Goal: Transaction & Acquisition: Purchase product/service

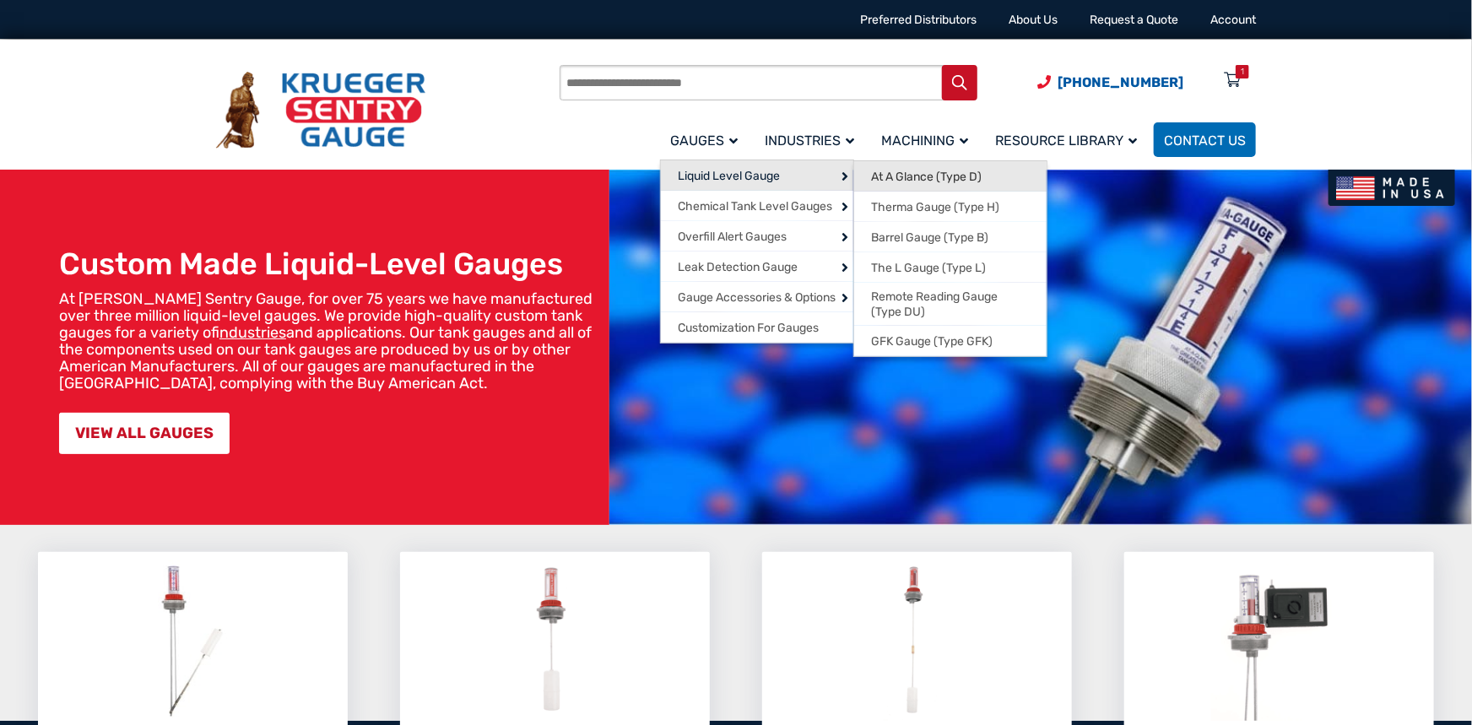
click at [922, 180] on span "At A Glance (Type D)" at bounding box center [926, 177] width 111 height 15
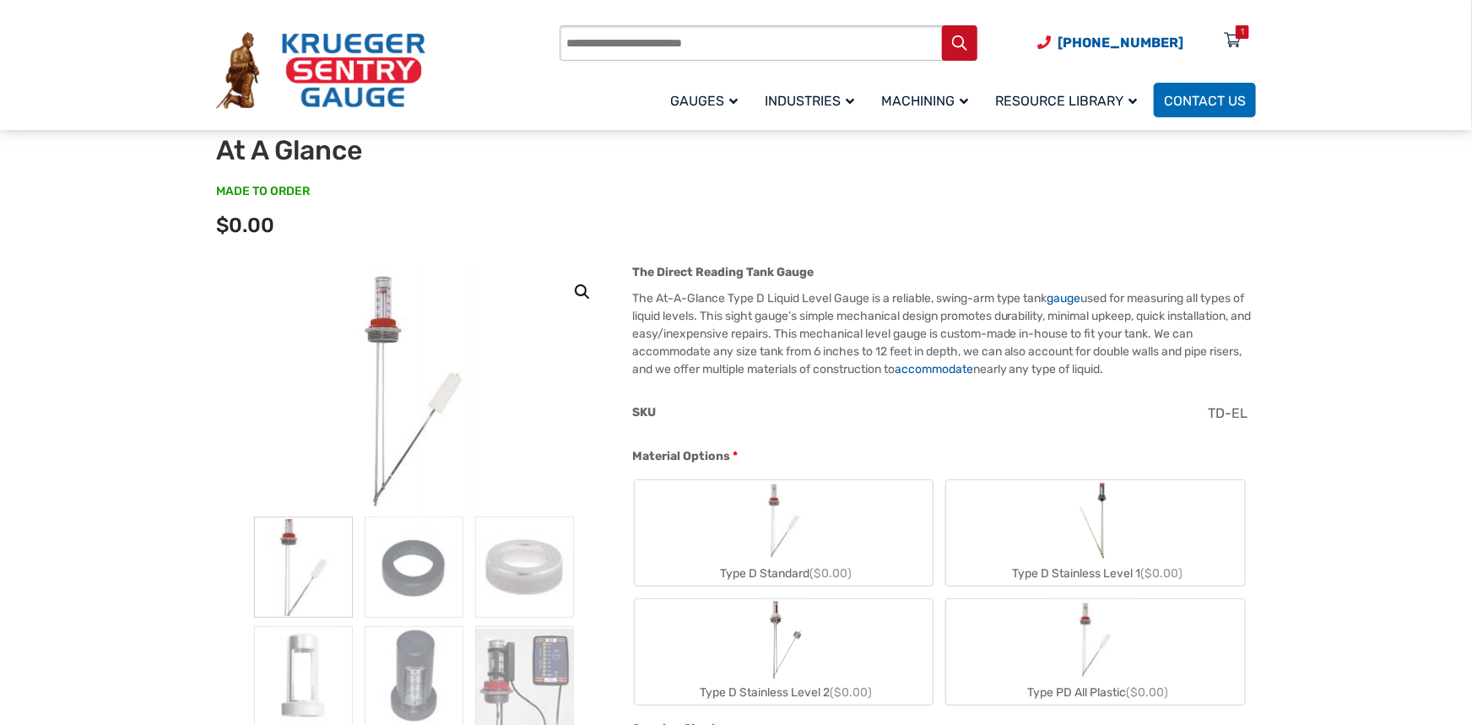
scroll to position [203, 0]
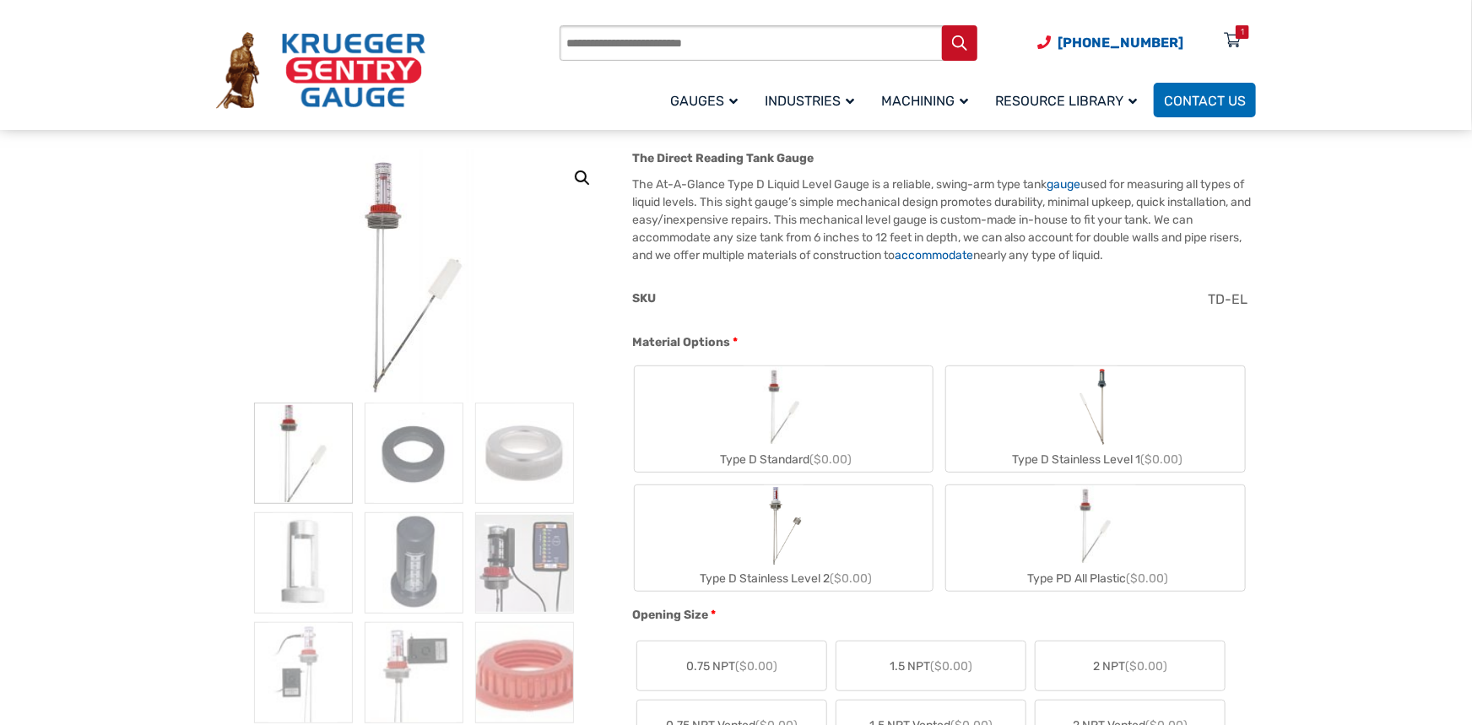
click at [764, 428] on img "Type D Standard" at bounding box center [784, 406] width 81 height 81
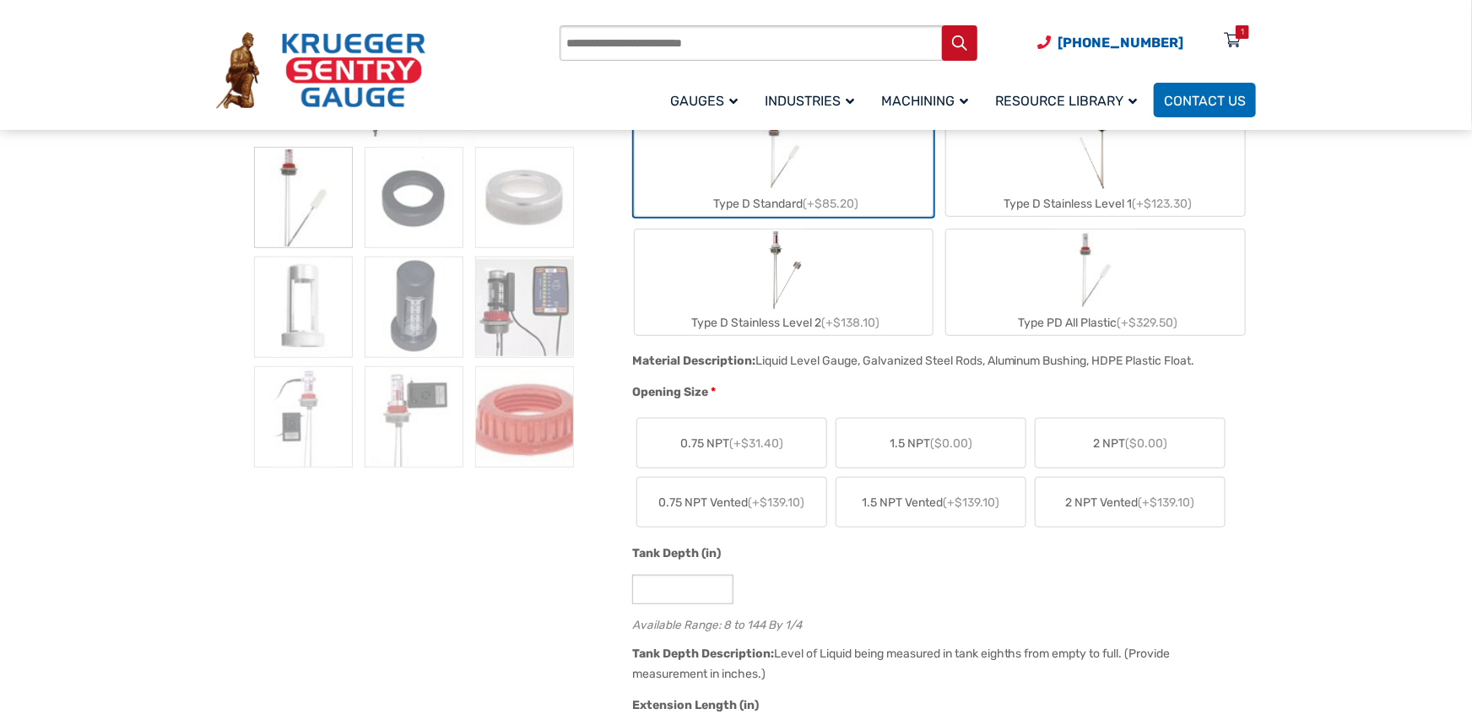
scroll to position [540, 0]
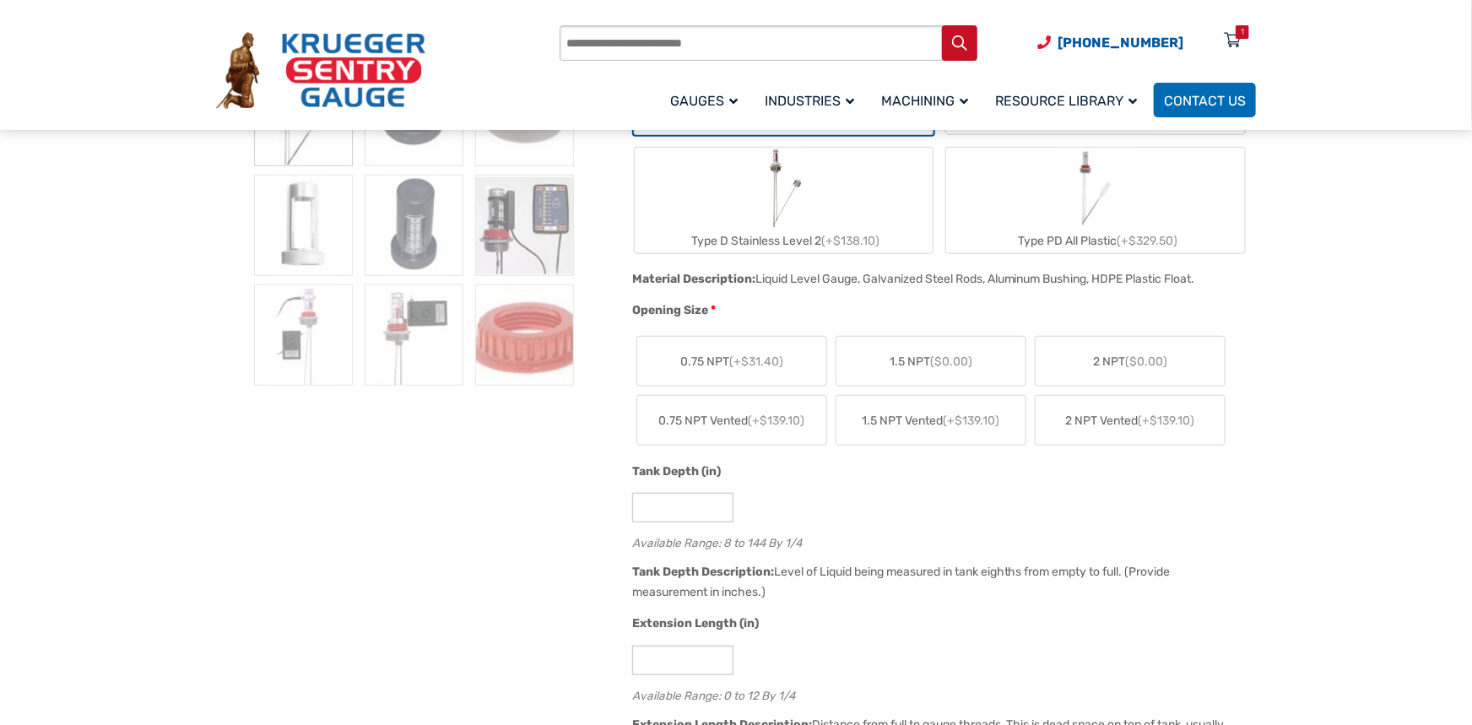
click at [747, 359] on span "(+$31.40)" at bounding box center [756, 362] width 54 height 14
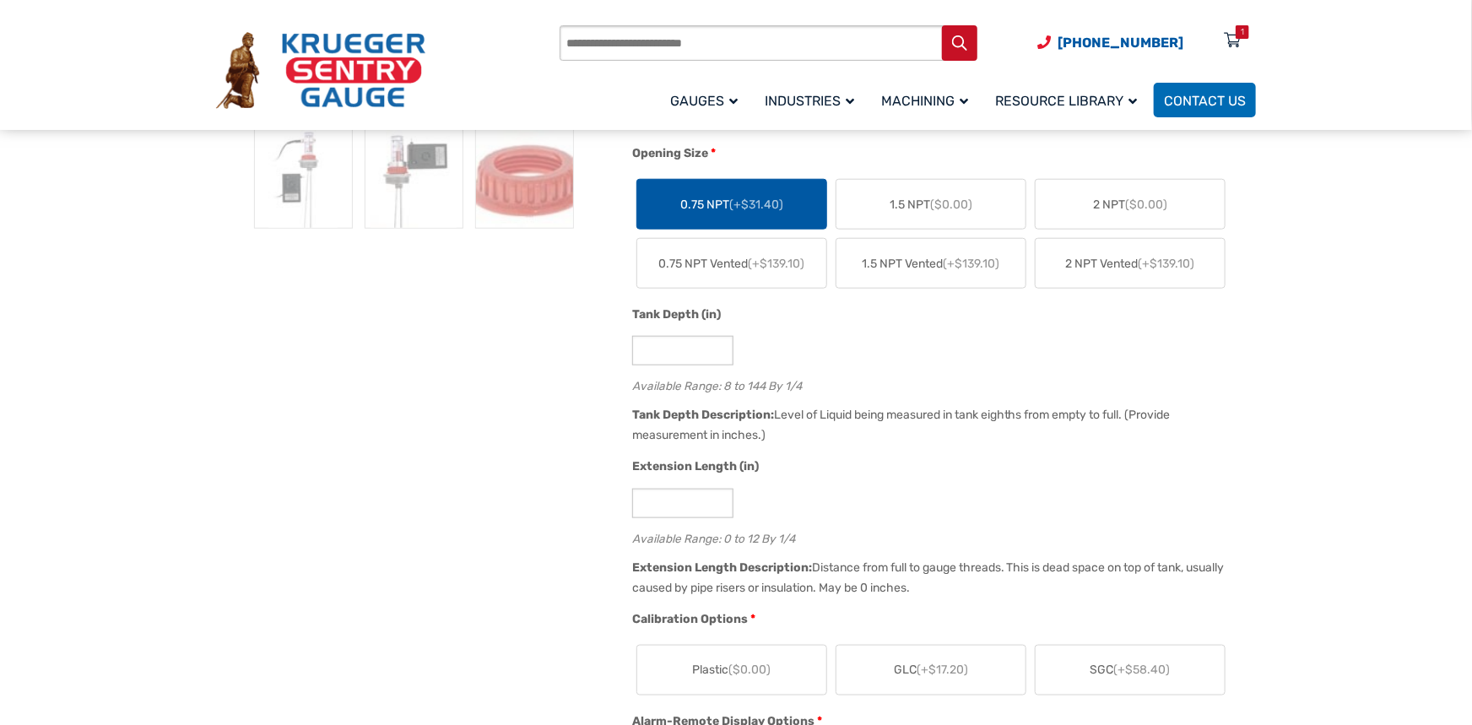
scroll to position [743, 0]
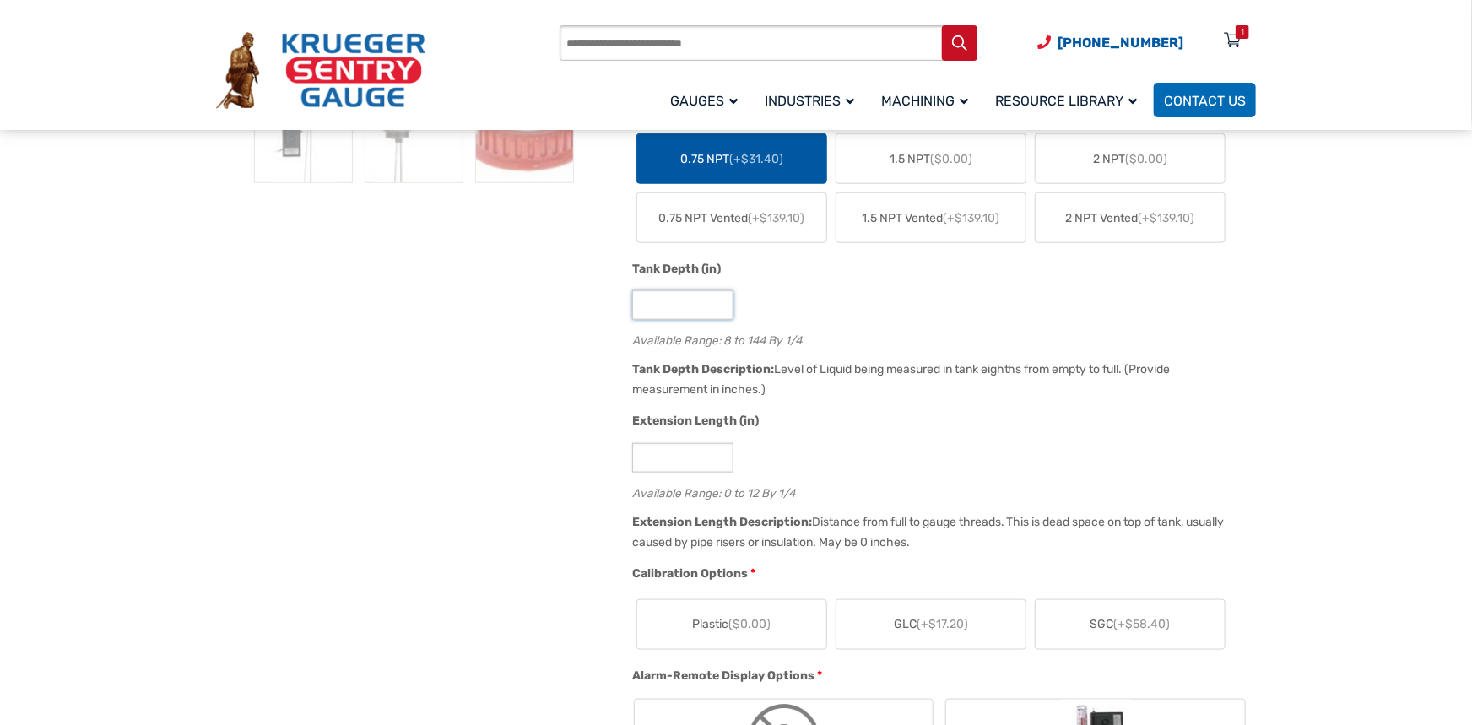
click at [681, 300] on input "*" at bounding box center [682, 305] width 101 height 30
drag, startPoint x: 658, startPoint y: 300, endPoint x: 596, endPoint y: 295, distance: 61.8
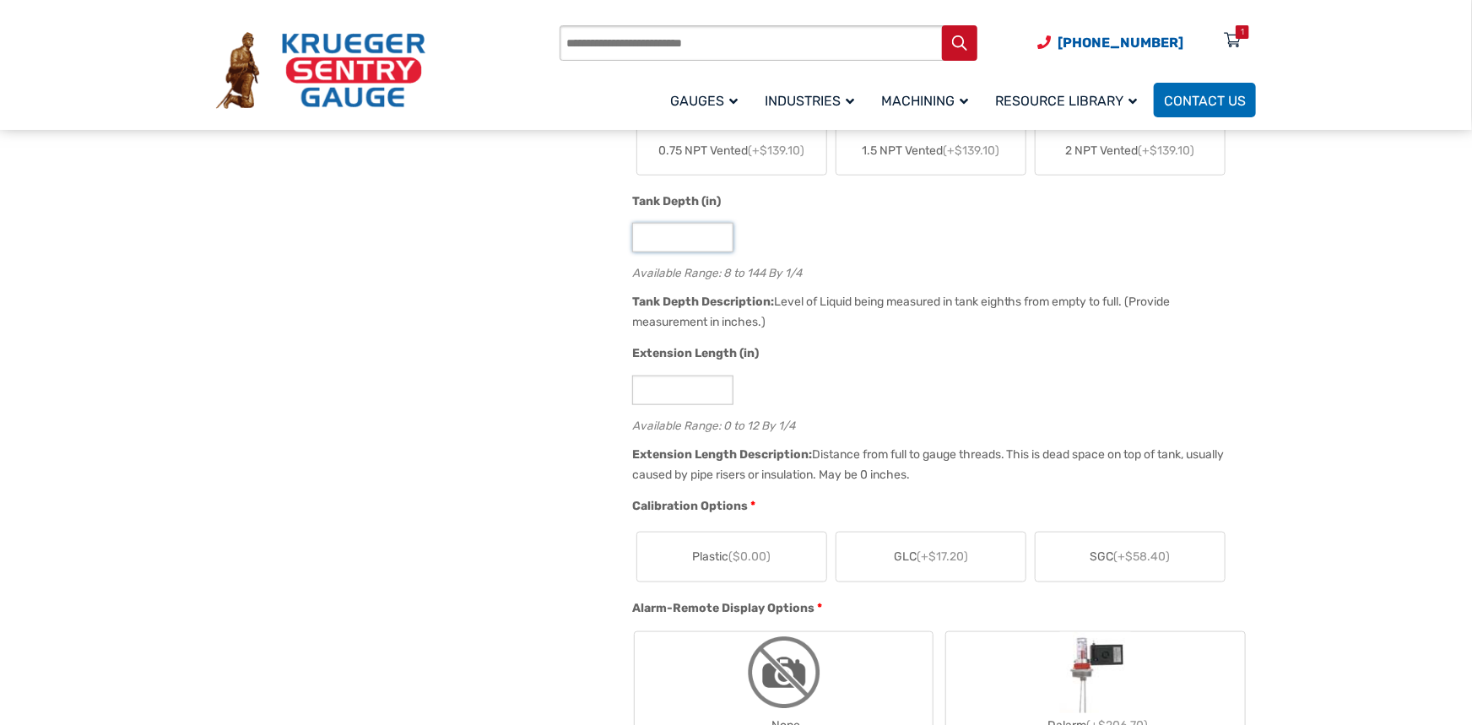
scroll to position [1013, 0]
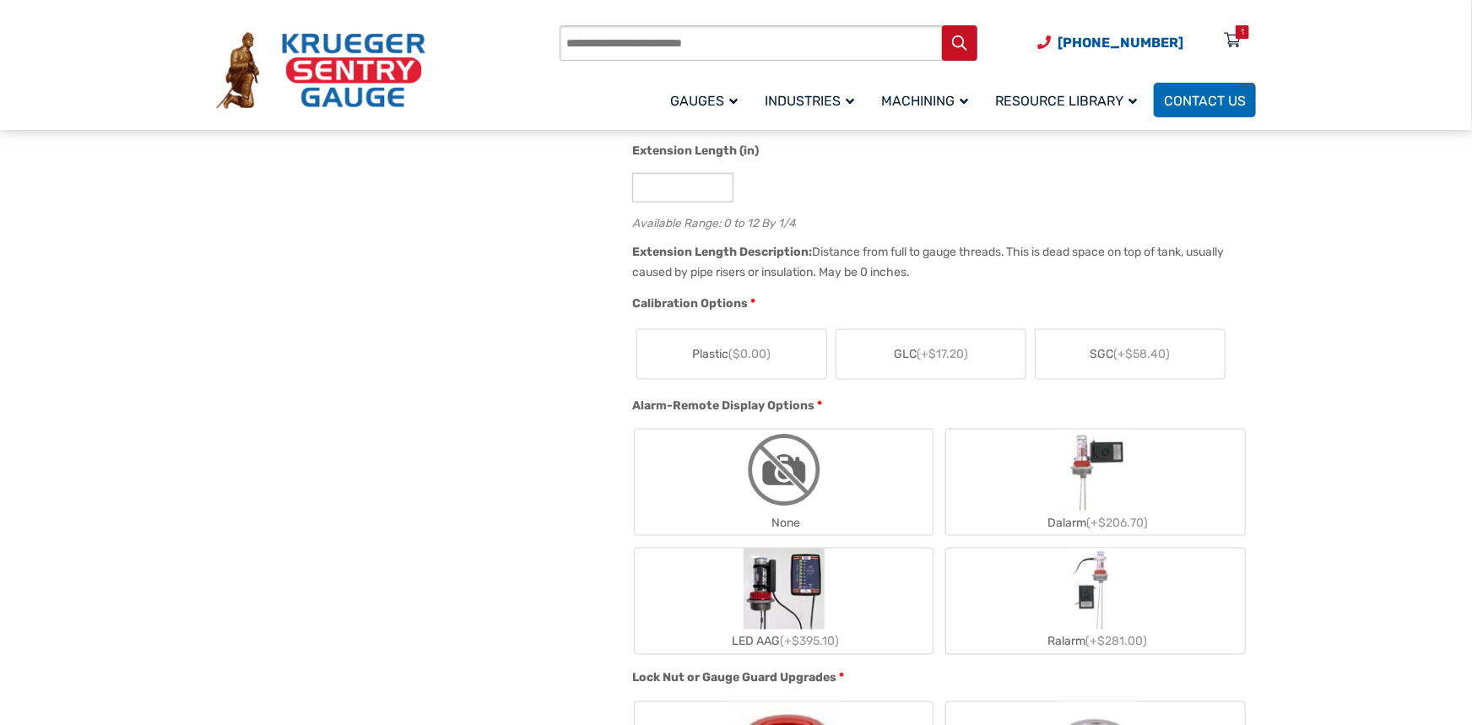
type input "**"
click at [681, 201] on input "*" at bounding box center [682, 188] width 101 height 30
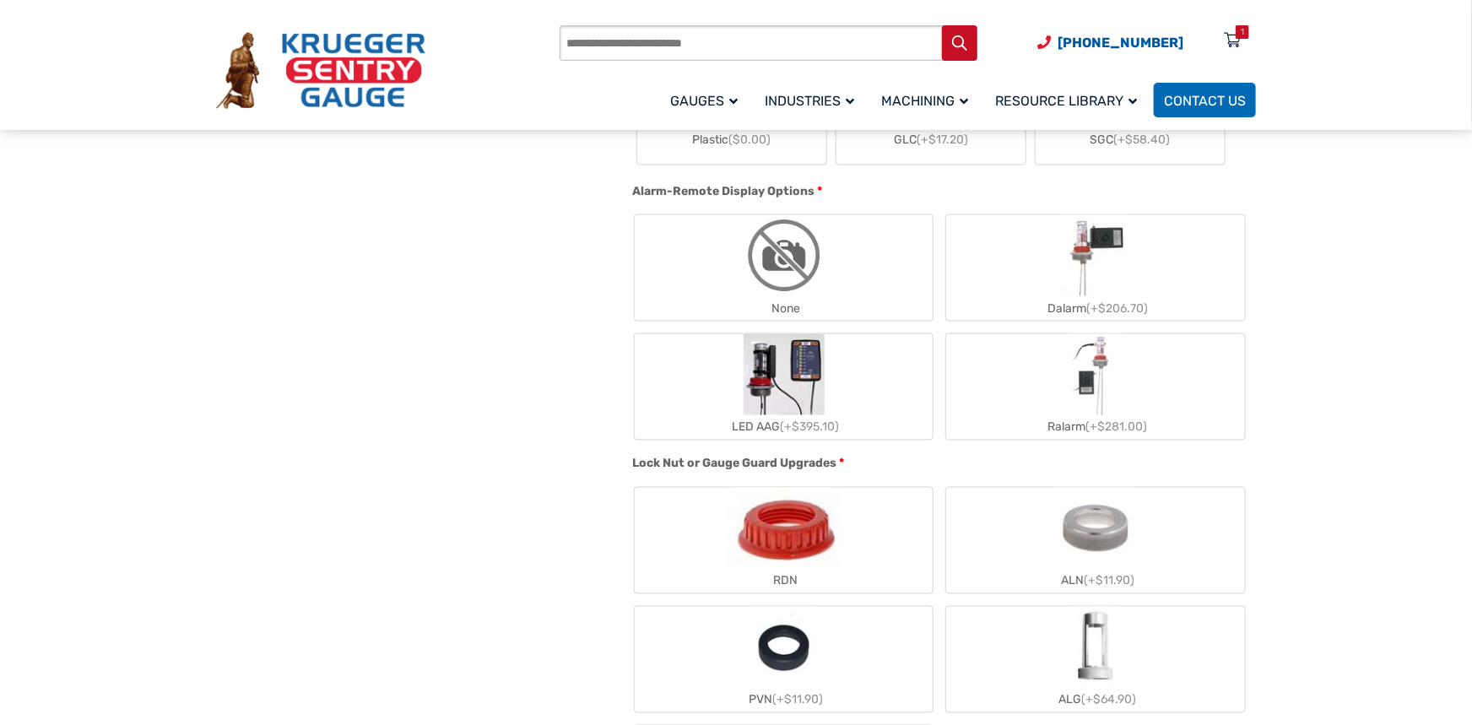
scroll to position [1148, 0]
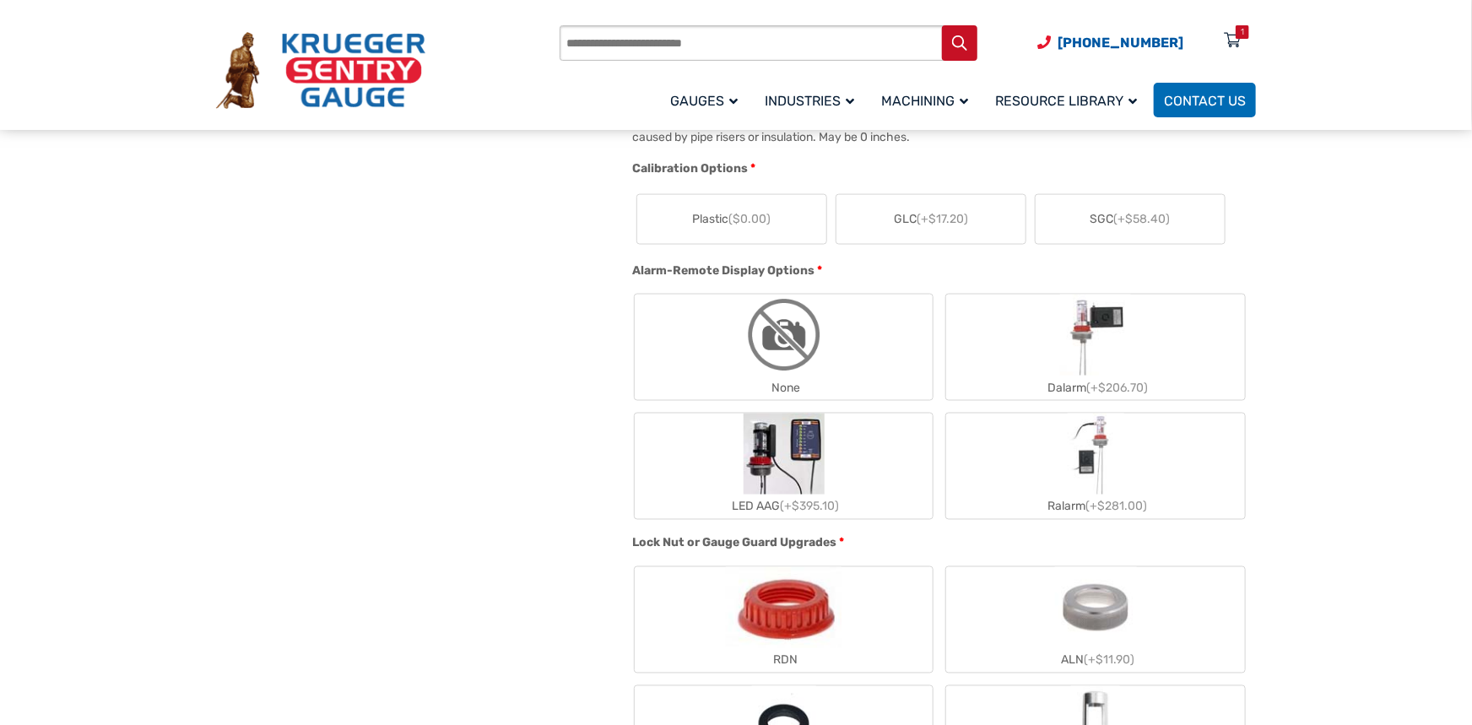
type input "*"
click at [744, 343] on img "None" at bounding box center [784, 335] width 81 height 81
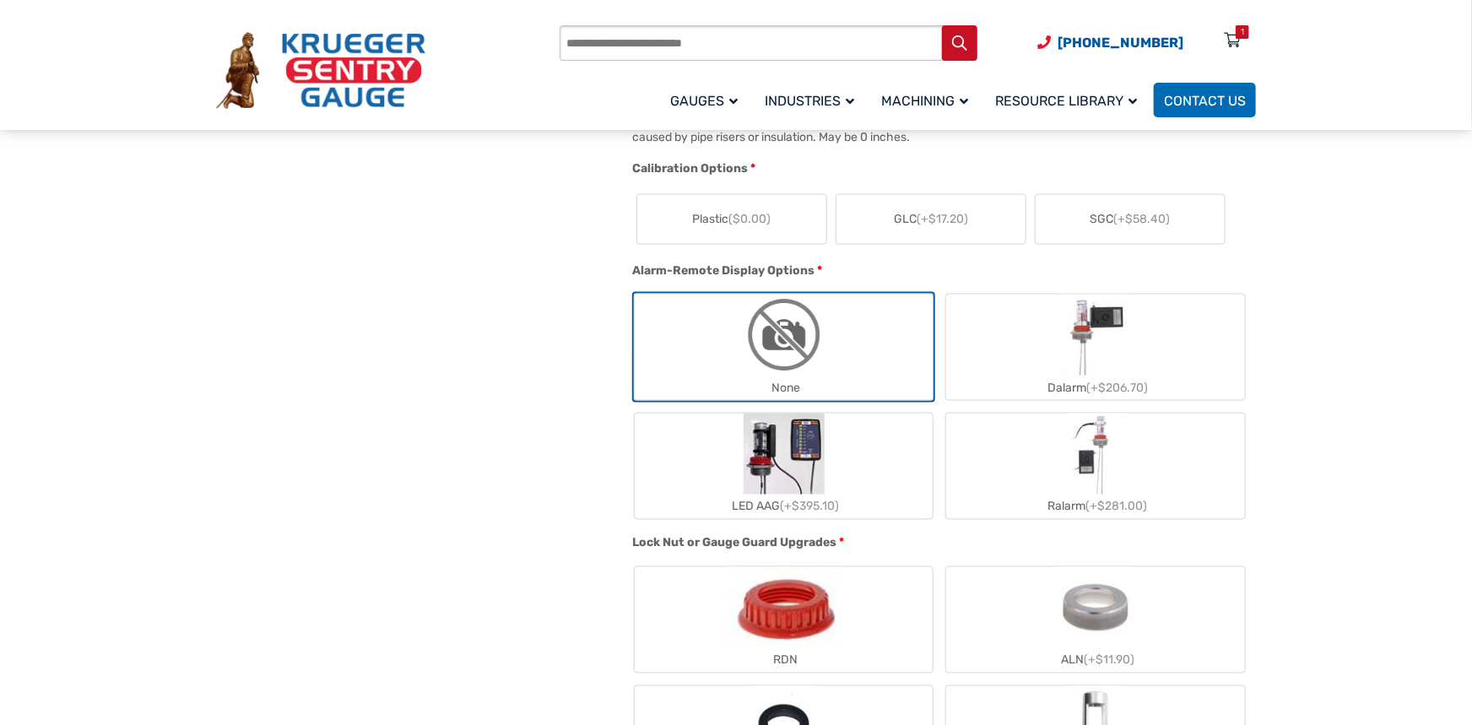
click at [720, 210] on label "Plastic ($0.00)" at bounding box center [731, 219] width 189 height 49
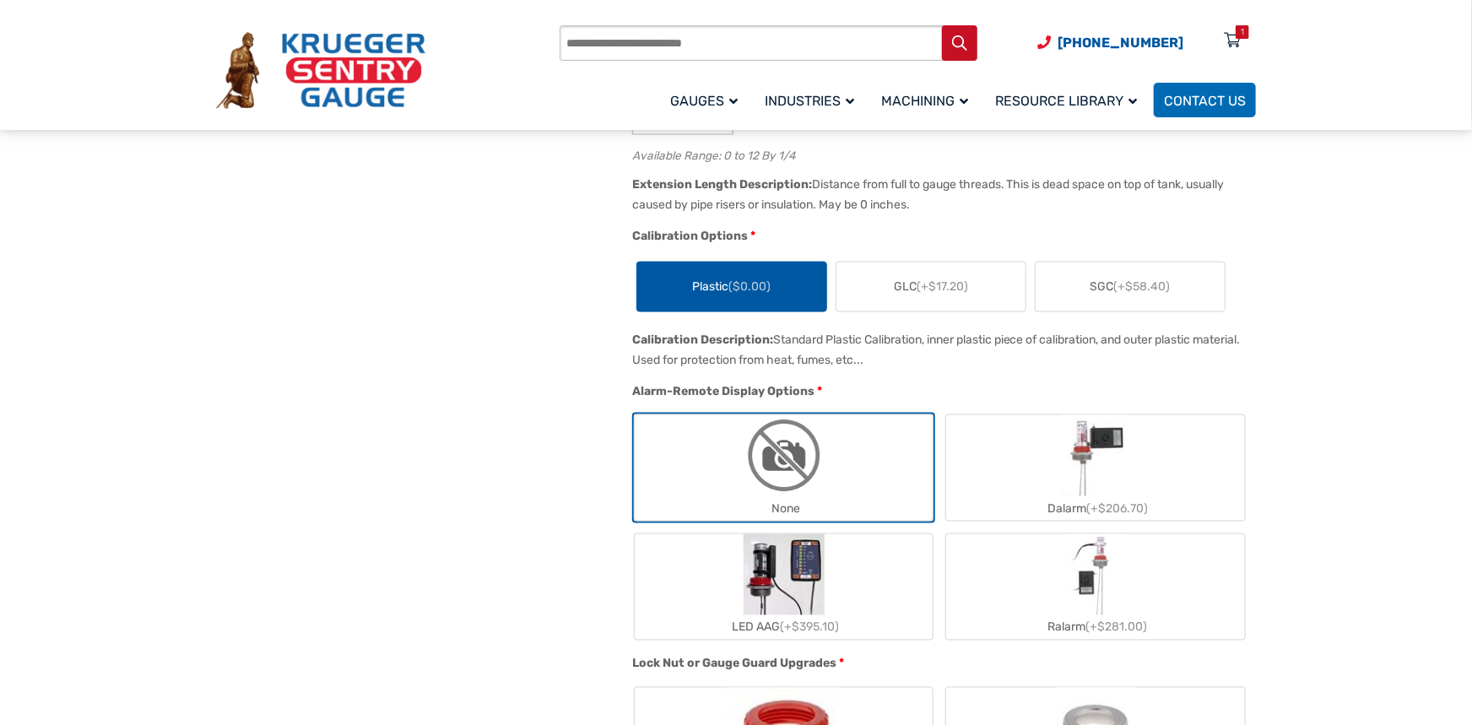
scroll to position [1351, 0]
